Goal: Find specific page/section: Find specific page/section

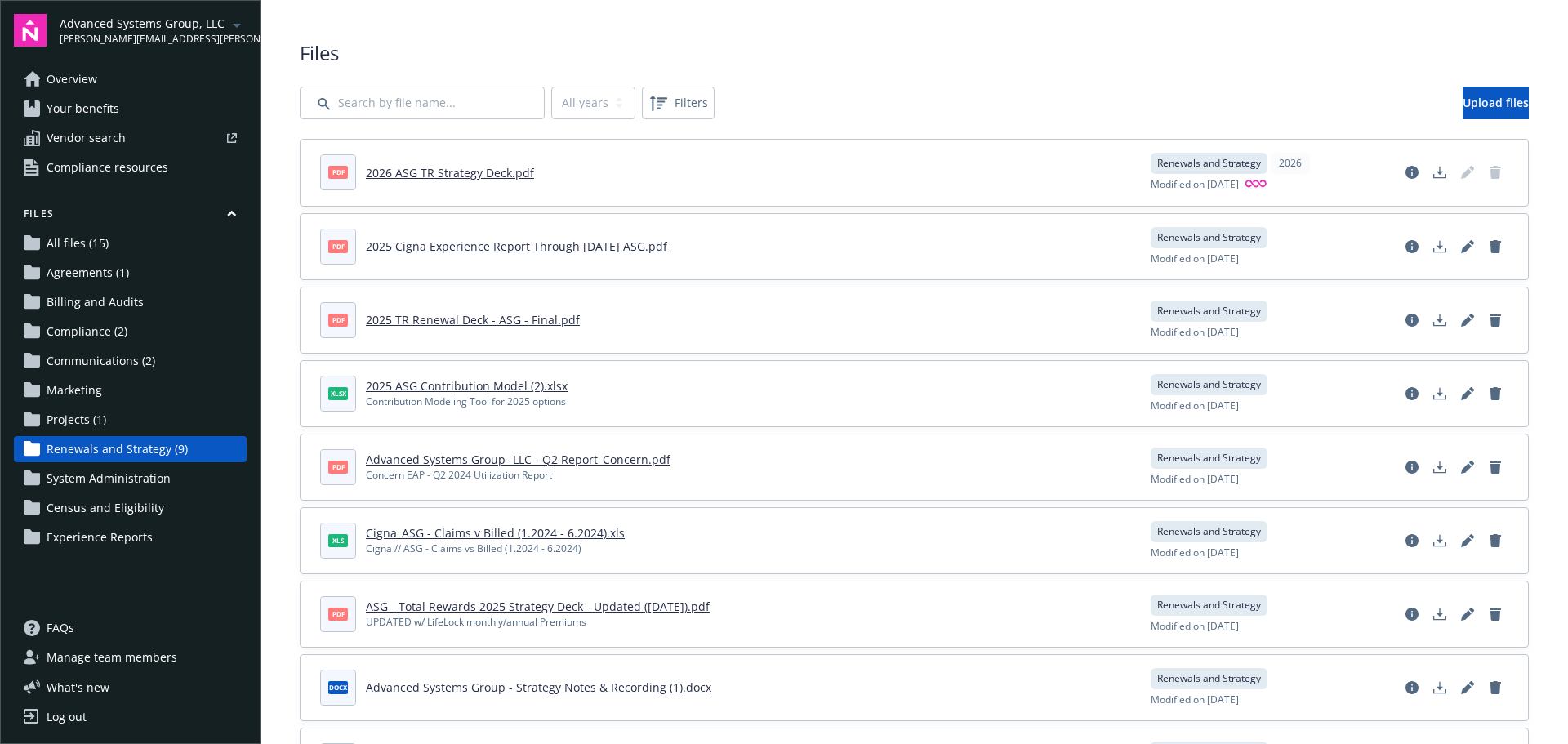
click at [119, 25] on span "Advanced Systems Group, LLC" at bounding box center [144, 23] width 167 height 17
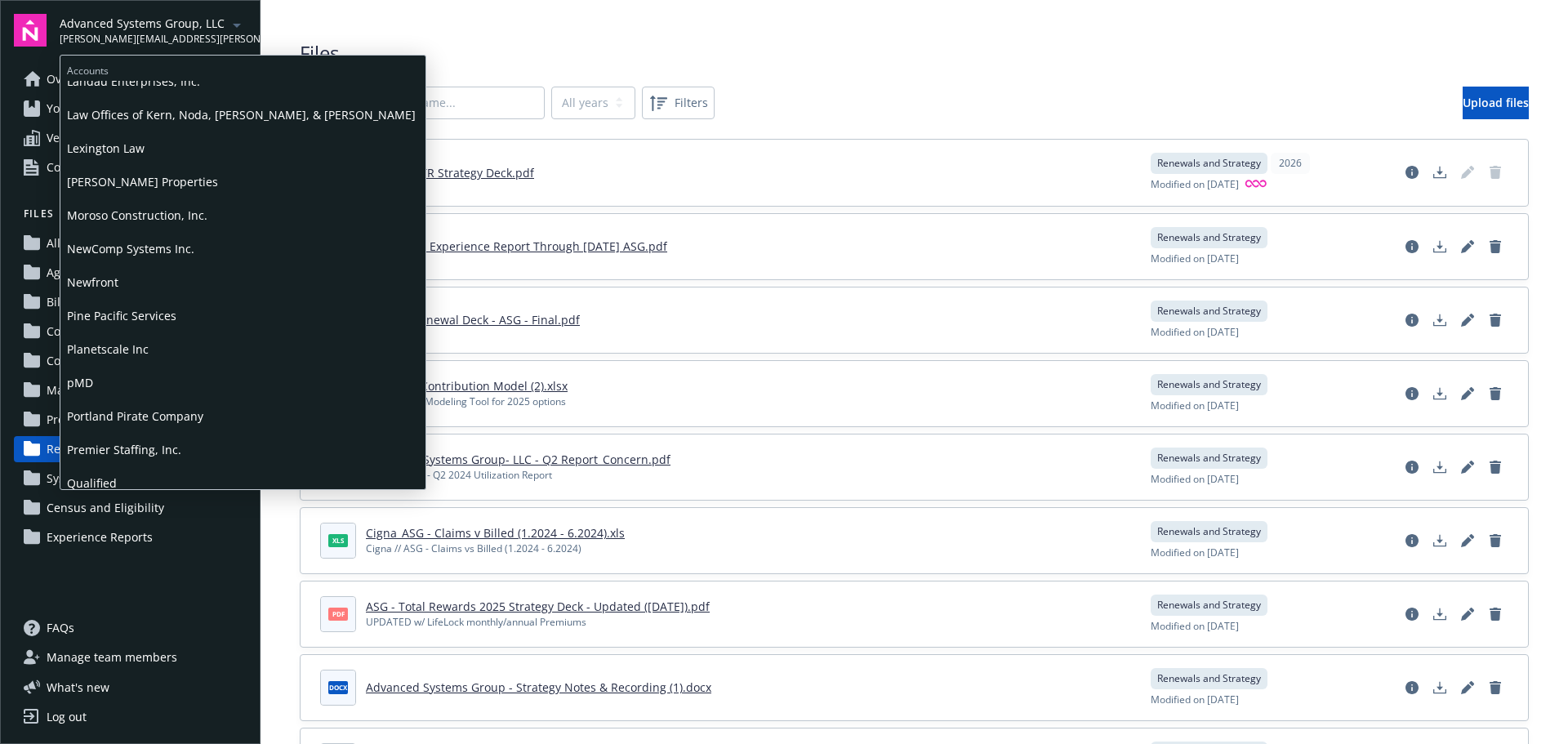
scroll to position [667, 0]
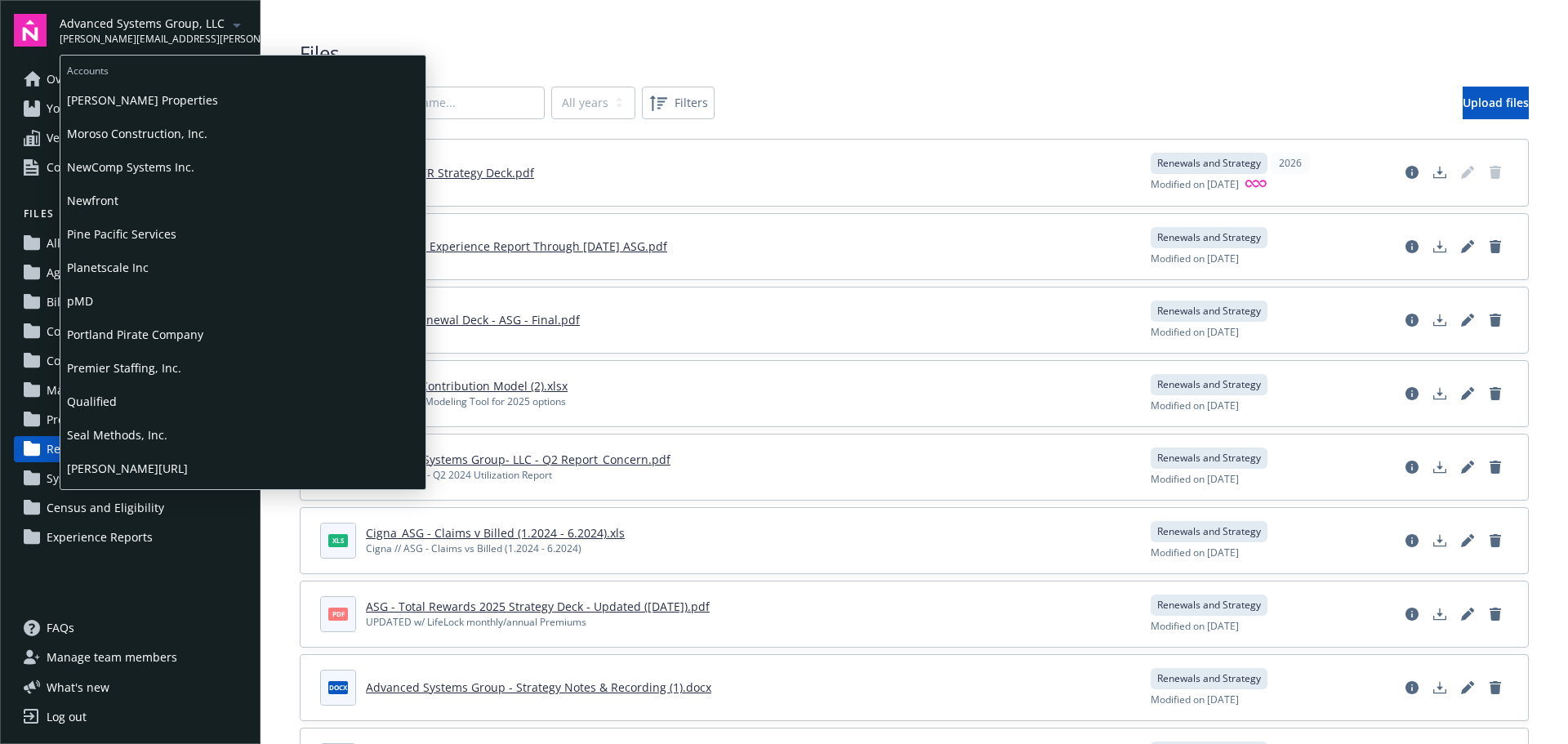
click at [104, 393] on span "Qualified" at bounding box center [242, 402] width 352 height 34
